Goal: Navigation & Orientation: Find specific page/section

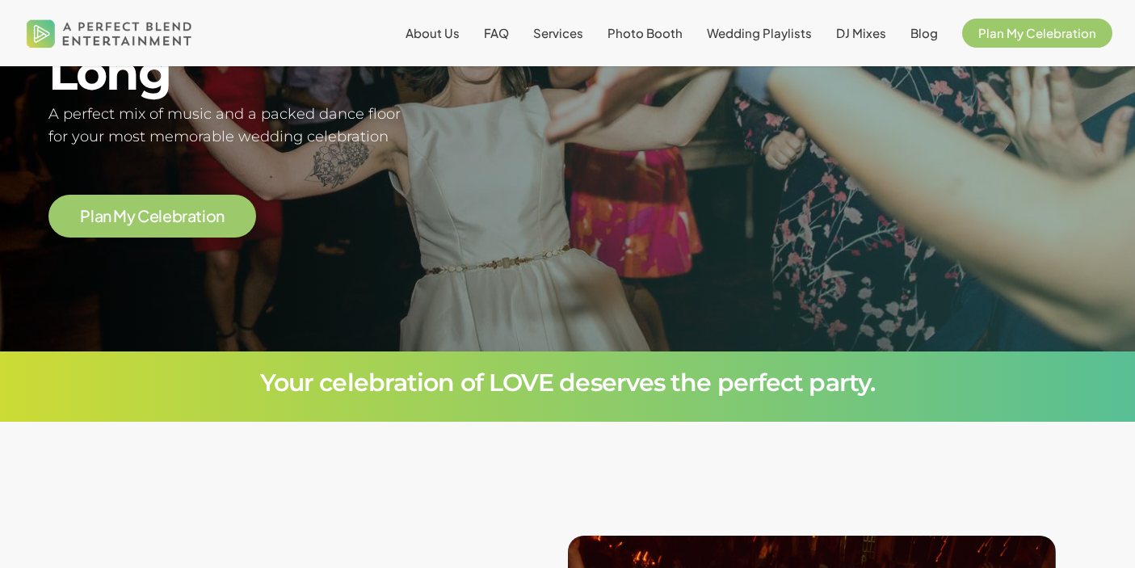
scroll to position [436, 0]
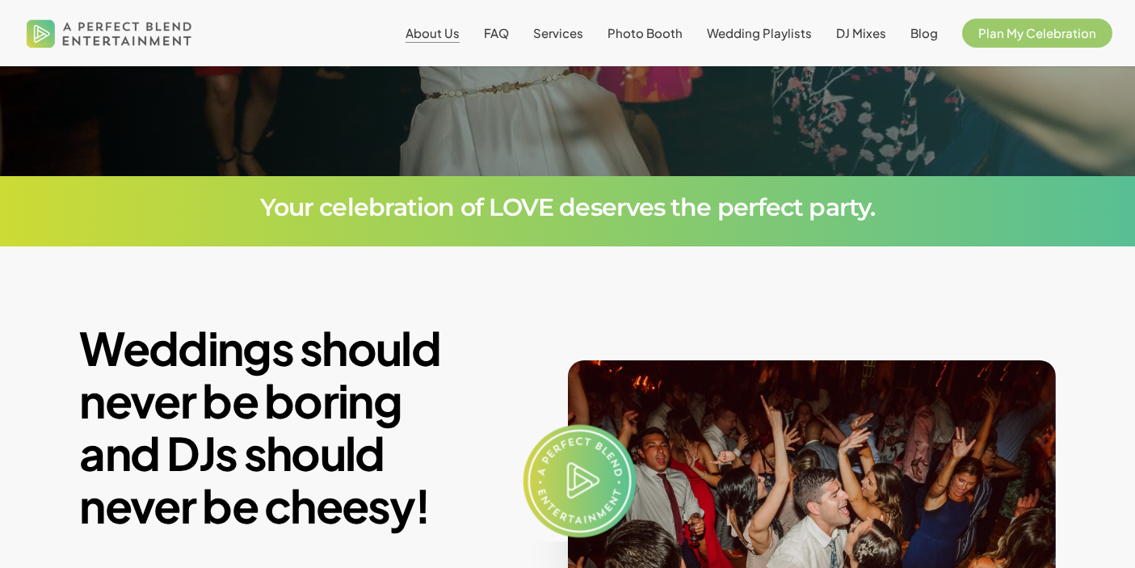
click at [460, 32] on span "About Us" at bounding box center [432, 32] width 54 height 15
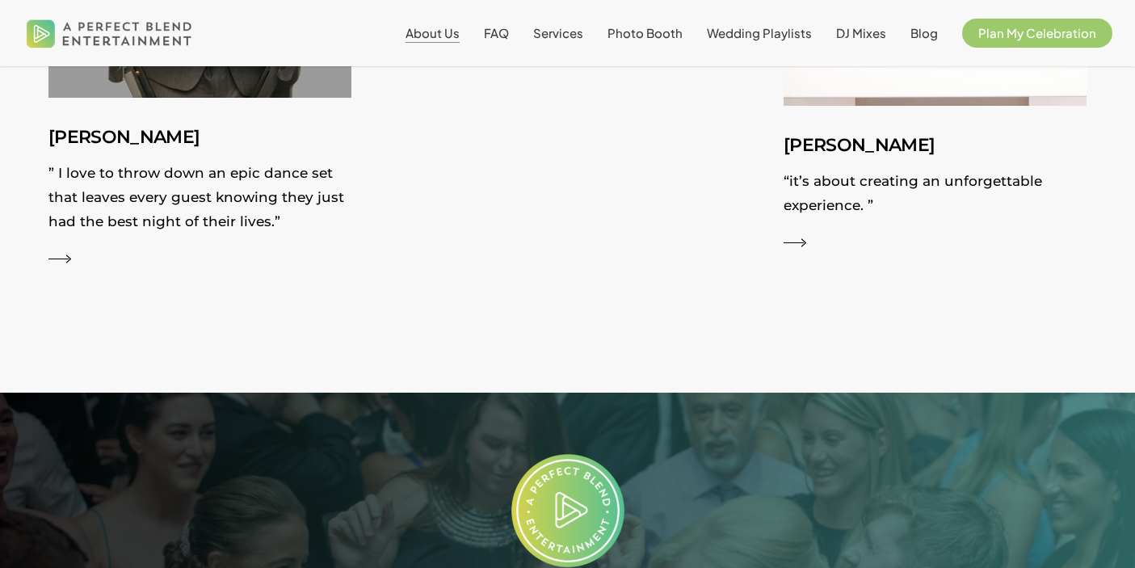
scroll to position [3199, 0]
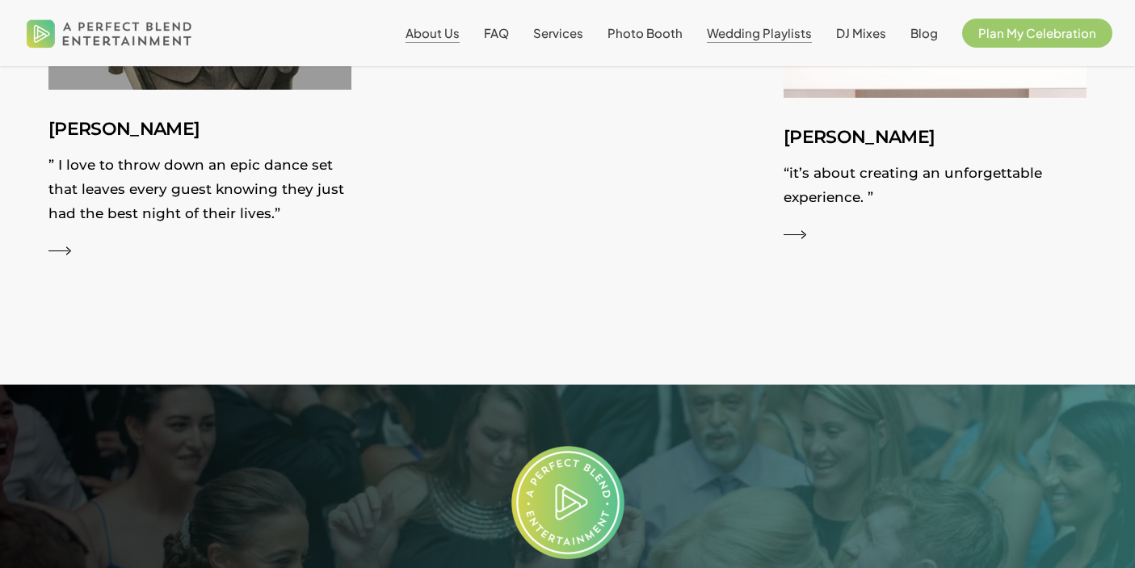
click at [790, 37] on span "Wedding Playlists" at bounding box center [759, 32] width 105 height 15
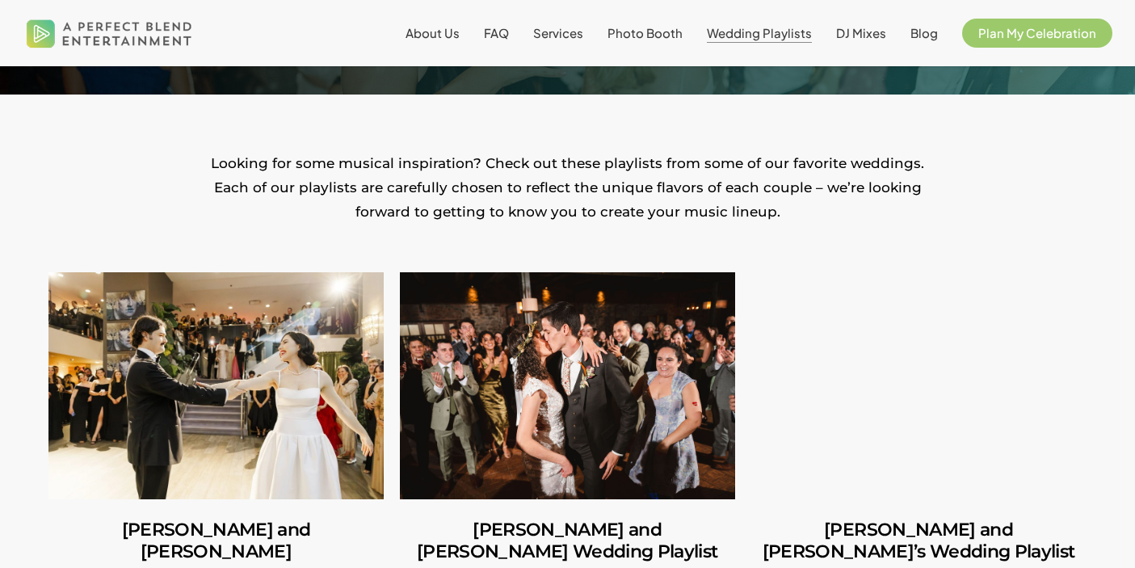
scroll to position [268, 0]
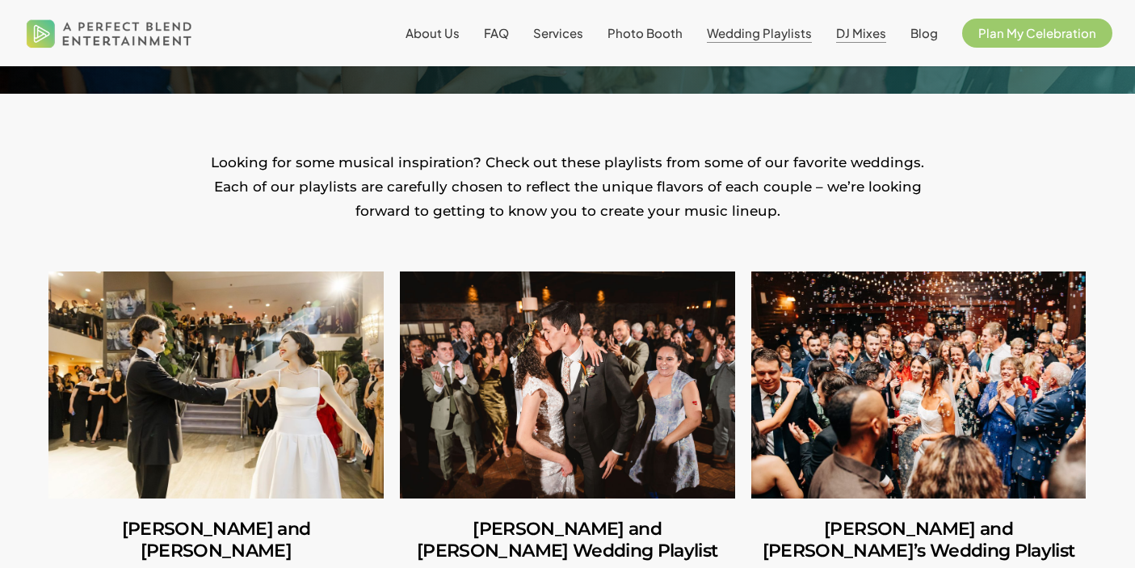
click at [871, 40] on span "DJ Mixes" at bounding box center [861, 32] width 50 height 15
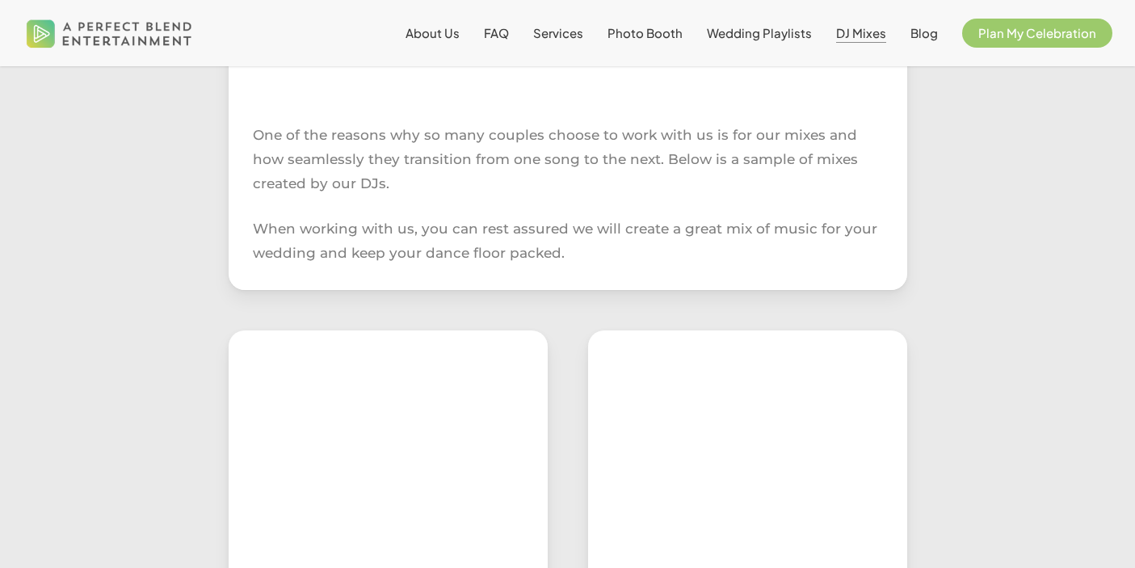
scroll to position [657, 0]
